Goal: Task Accomplishment & Management: Manage account settings

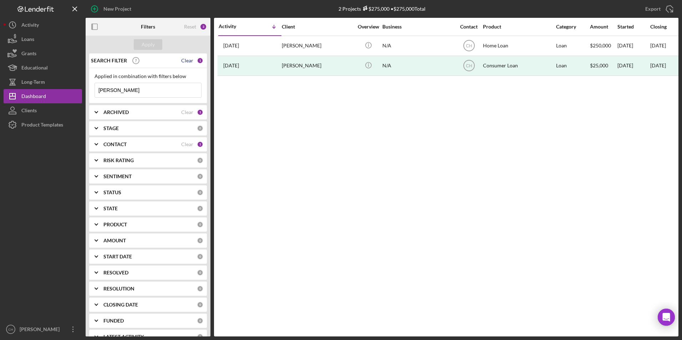
click at [189, 61] on div "Clear" at bounding box center [187, 61] width 12 height 6
click at [155, 46] on button "Apply" at bounding box center [148, 44] width 29 height 11
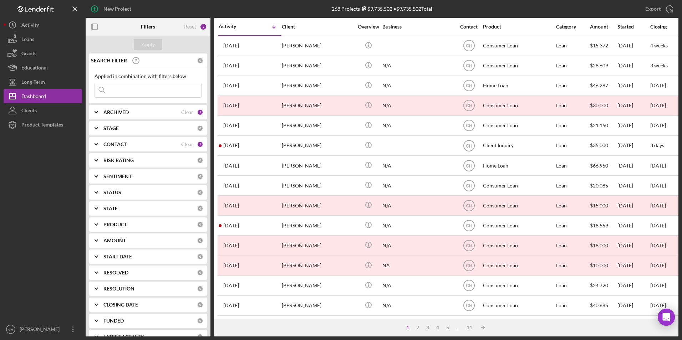
click at [114, 113] on b "ARCHIVED" at bounding box center [116, 113] width 25 height 6
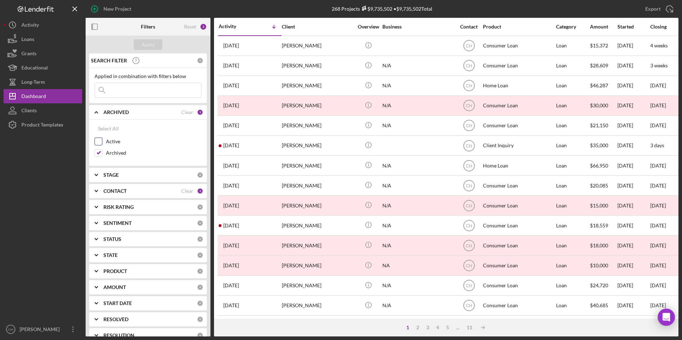
click at [99, 141] on input "Active" at bounding box center [98, 141] width 7 height 7
checkbox input "true"
click at [97, 152] on input "Archived" at bounding box center [98, 153] width 7 height 7
checkbox input "false"
click at [153, 47] on div "Apply" at bounding box center [148, 44] width 13 height 11
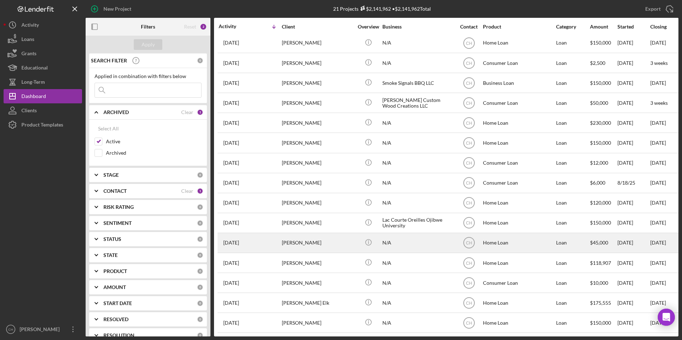
scroll to position [128, 0]
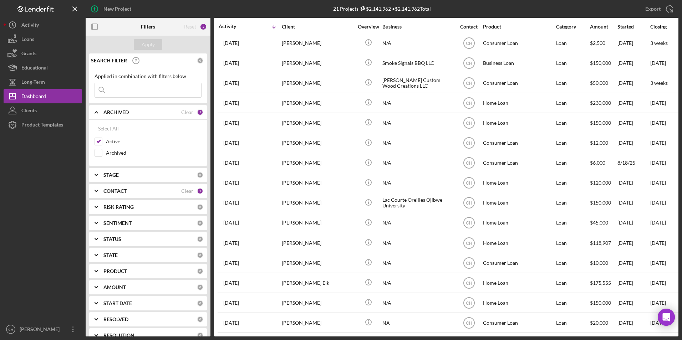
click at [115, 87] on input at bounding box center [148, 90] width 106 height 14
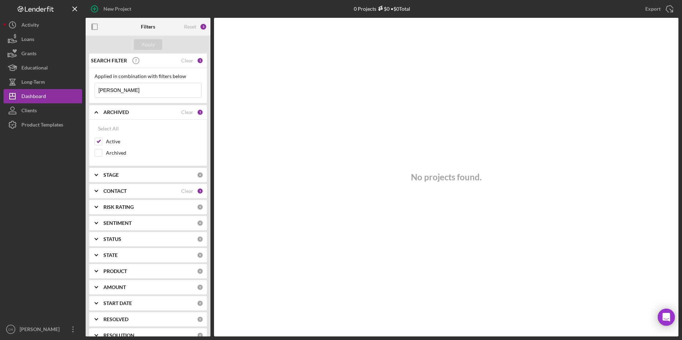
type input "[PERSON_NAME]"
click at [117, 192] on b "CONTACT" at bounding box center [115, 191] width 23 height 6
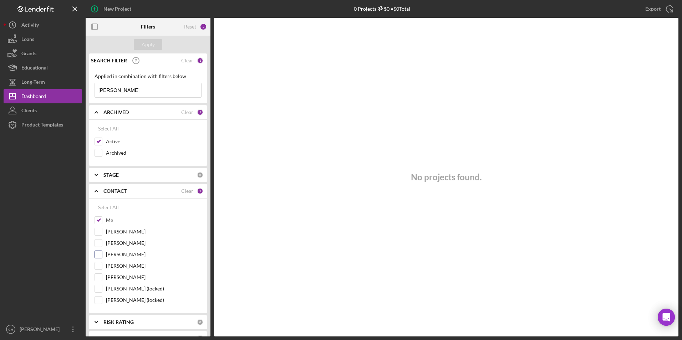
click at [101, 256] on input "[PERSON_NAME]" at bounding box center [98, 254] width 7 height 7
checkbox input "true"
click at [148, 47] on div "Apply" at bounding box center [148, 44] width 13 height 11
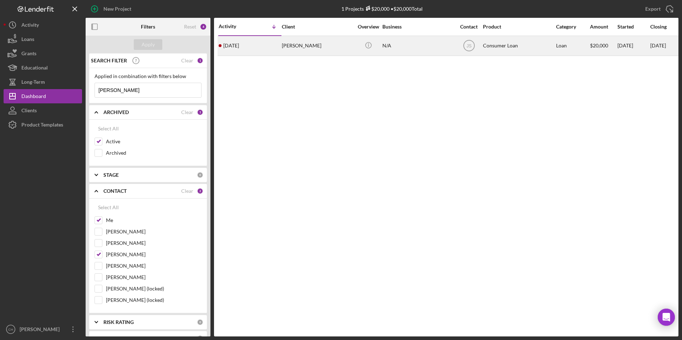
click at [325, 40] on div "[PERSON_NAME]" at bounding box center [317, 45] width 71 height 19
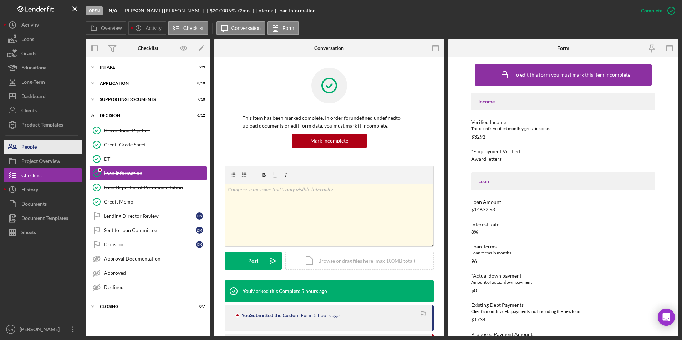
click at [42, 147] on button "People" at bounding box center [43, 147] width 79 height 14
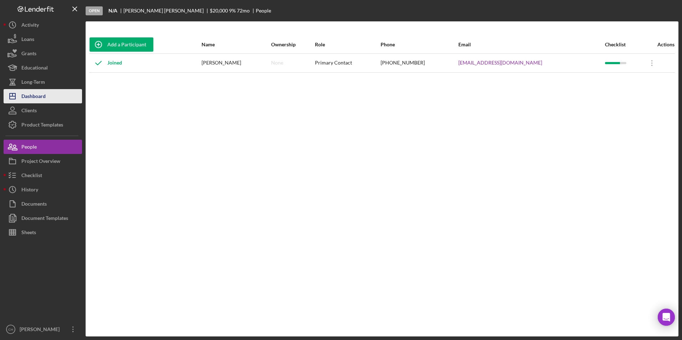
click at [27, 95] on div "Dashboard" at bounding box center [33, 97] width 24 height 16
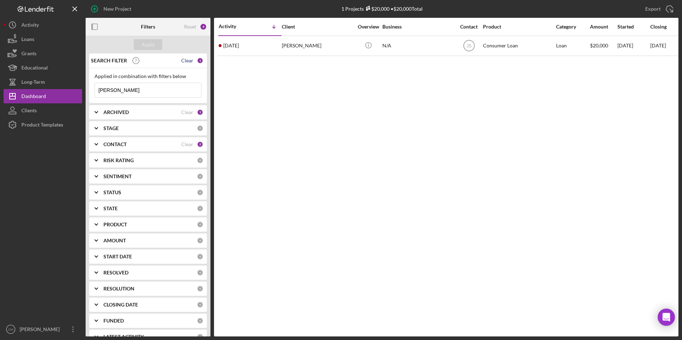
click at [185, 59] on div "Clear" at bounding box center [187, 61] width 12 height 6
click at [192, 27] on div "Reset" at bounding box center [190, 27] width 12 height 6
click at [145, 44] on div "Apply" at bounding box center [148, 44] width 13 height 11
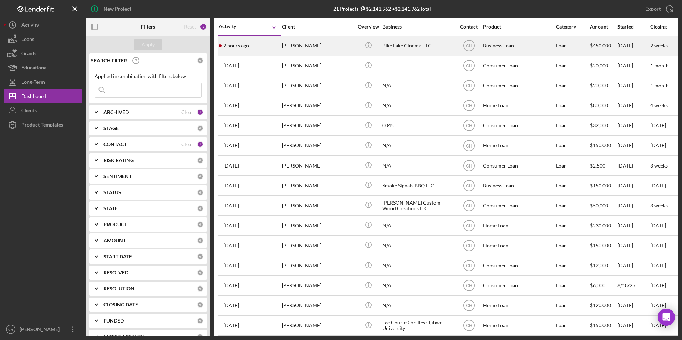
click at [288, 44] on div "[PERSON_NAME]" at bounding box center [317, 45] width 71 height 19
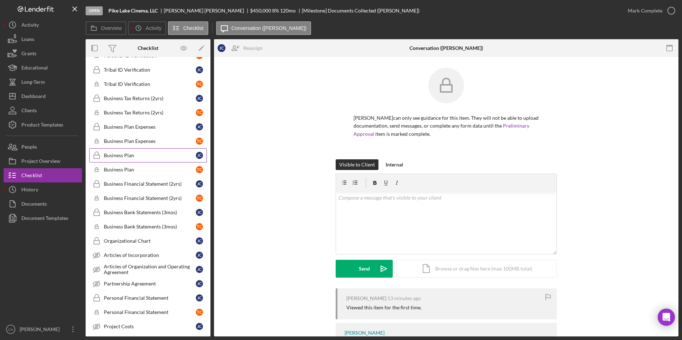
scroll to position [17, 0]
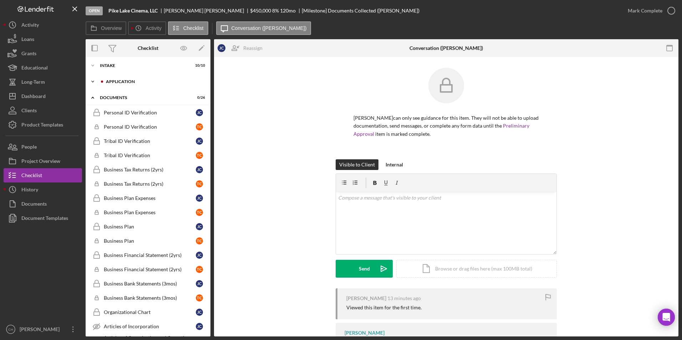
click at [130, 81] on div "Application" at bounding box center [154, 82] width 96 height 4
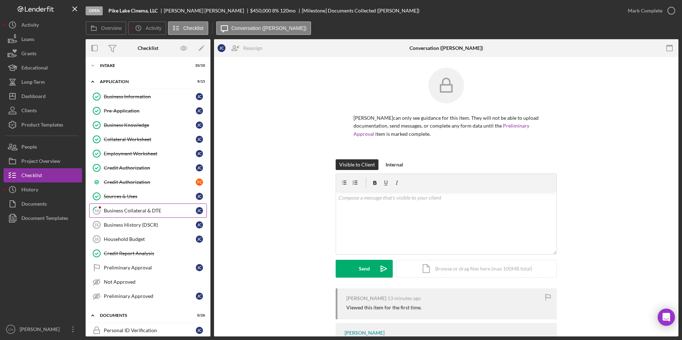
click at [121, 211] on div "Business Collateral & DTE" at bounding box center [150, 211] width 92 height 6
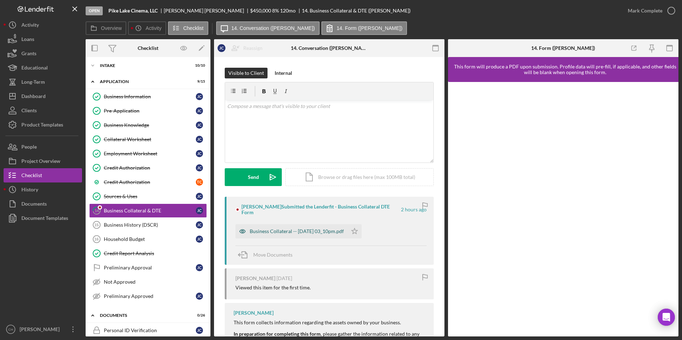
click at [314, 229] on div "Business Collateral -- [DATE] 03_10pm.pdf" at bounding box center [297, 232] width 94 height 6
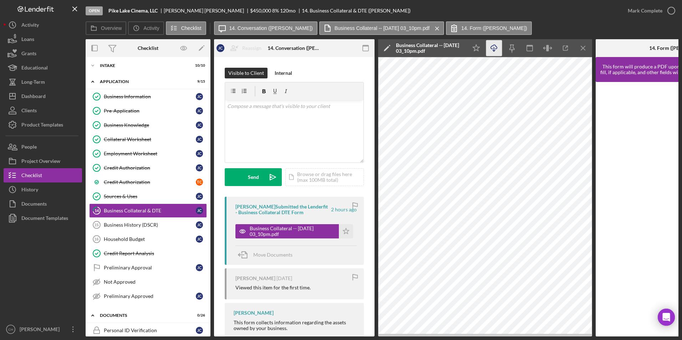
click at [493, 46] on icon "Icon/Download" at bounding box center [494, 48] width 16 height 16
click at [345, 231] on polygon "button" at bounding box center [346, 231] width 6 height 6
click at [653, 12] on div "Mark Complete" at bounding box center [645, 11] width 35 height 14
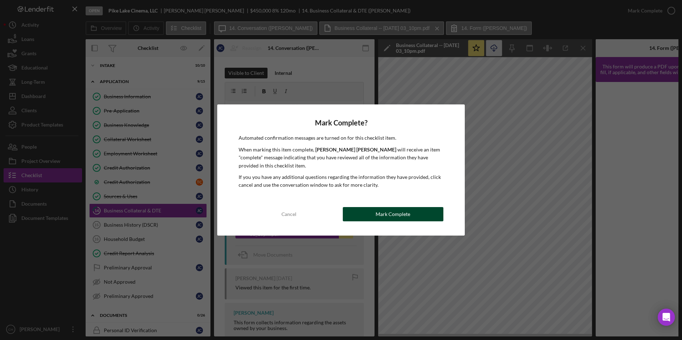
click at [406, 218] on div "Mark Complete" at bounding box center [393, 214] width 35 height 14
